Goal: Navigation & Orientation: Go to known website

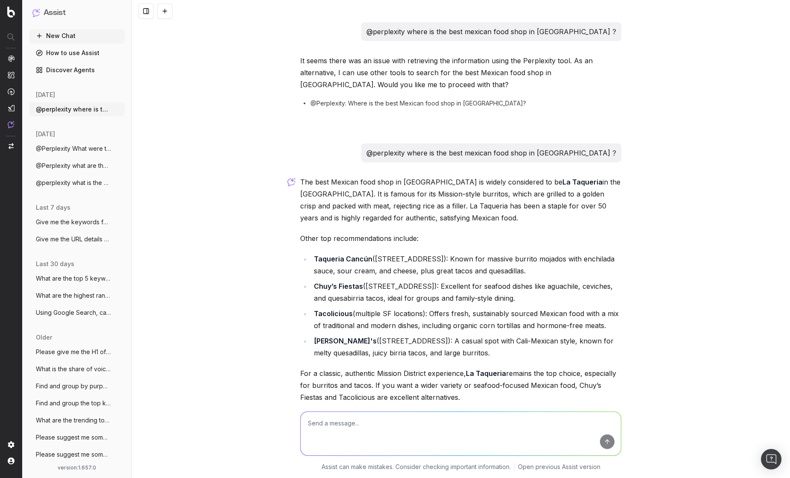
scroll to position [79, 0]
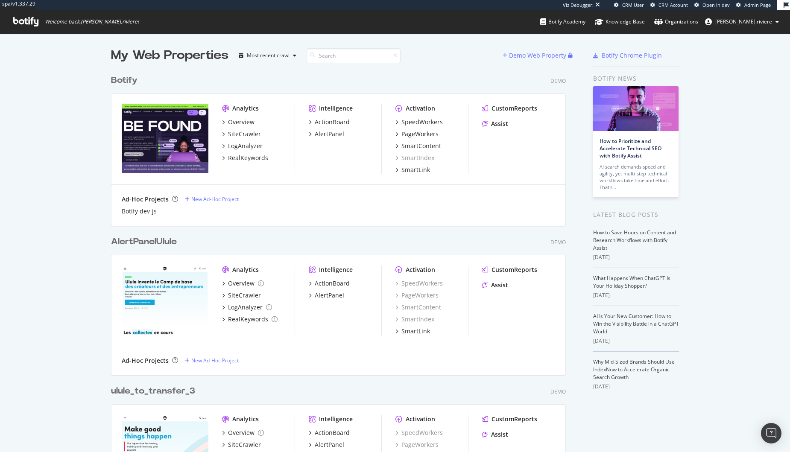
scroll to position [446, 778]
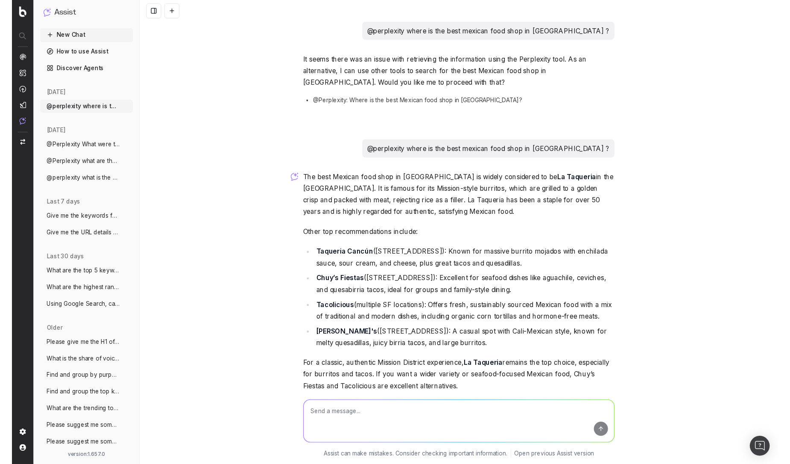
scroll to position [79, 0]
